Goal: Task Accomplishment & Management: Manage account settings

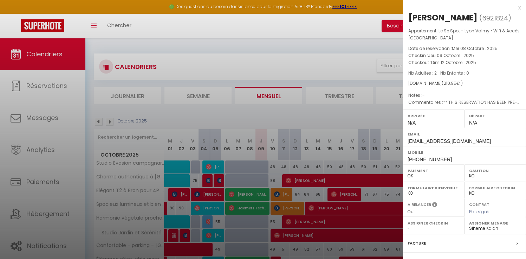
select select "KO"
select select "0"
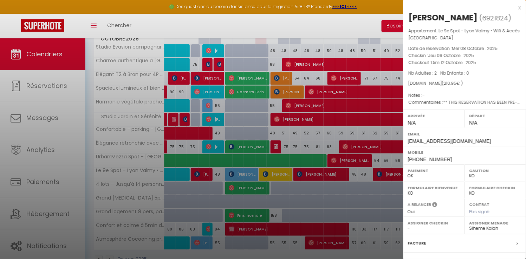
scroll to position [115, 0]
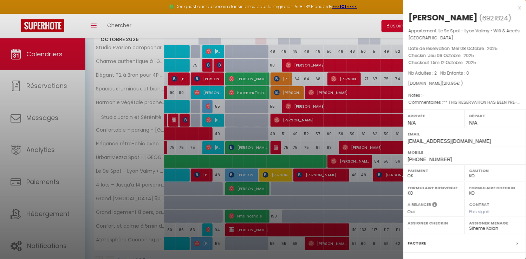
click at [286, 75] on div at bounding box center [263, 129] width 526 height 259
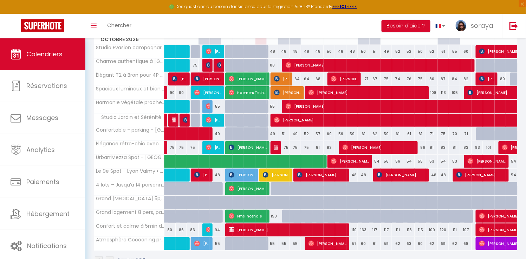
click at [285, 79] on span "[PERSON_NAME]" at bounding box center [281, 78] width 15 height 13
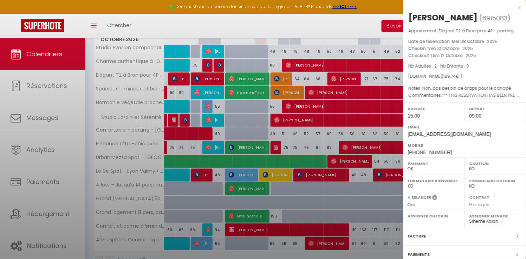
select select "34604"
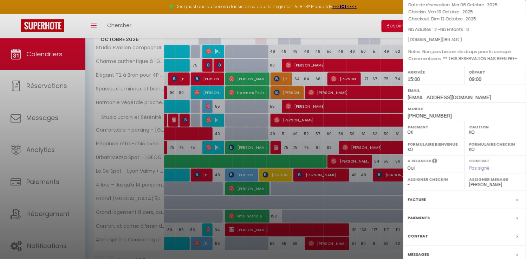
scroll to position [39, 0]
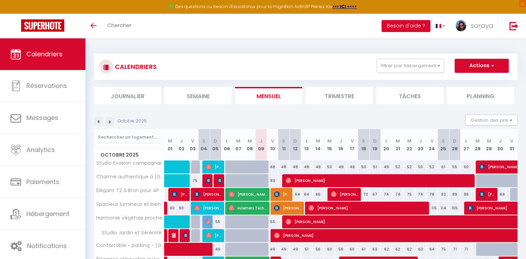
select select
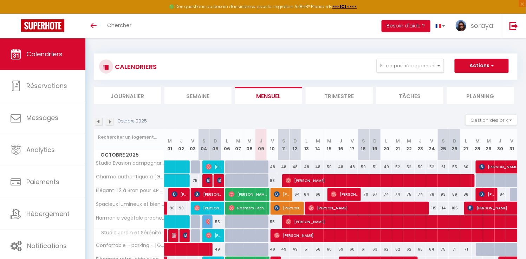
click at [280, 196] on span "[PERSON_NAME]" at bounding box center [281, 193] width 15 height 13
select select "OK"
select select "1"
select select "0"
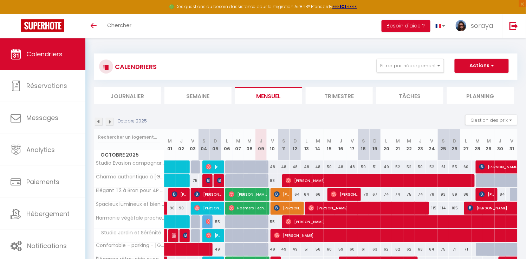
select select "1"
select select
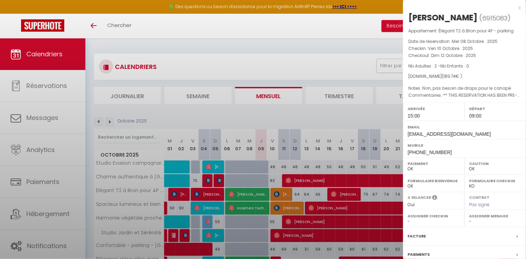
select select "34604"
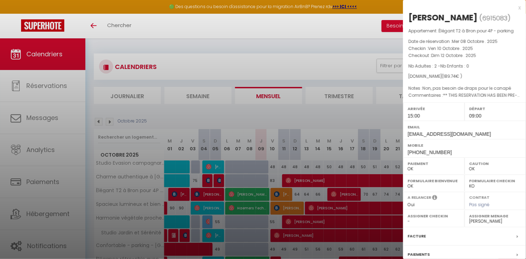
click at [518, 6] on div "x" at bounding box center [462, 8] width 118 height 8
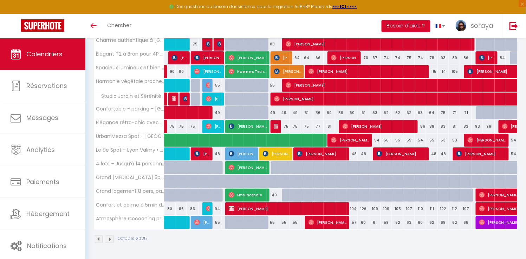
scroll to position [137, 0]
